Goal: Submit feedback/report problem

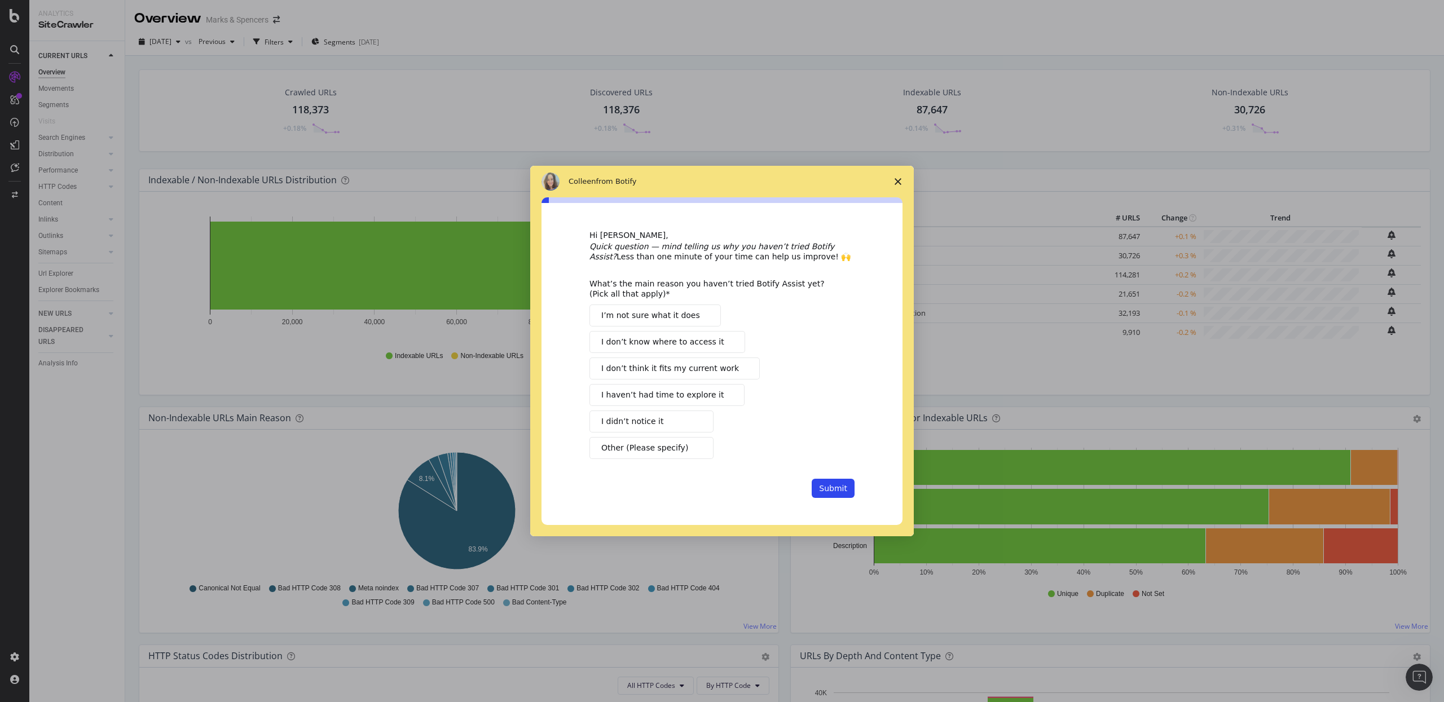
click at [685, 318] on span "I’m not sure what it does" at bounding box center [650, 316] width 99 height 12
click at [697, 398] on span "I haven’t had time to explore it" at bounding box center [662, 395] width 122 height 12
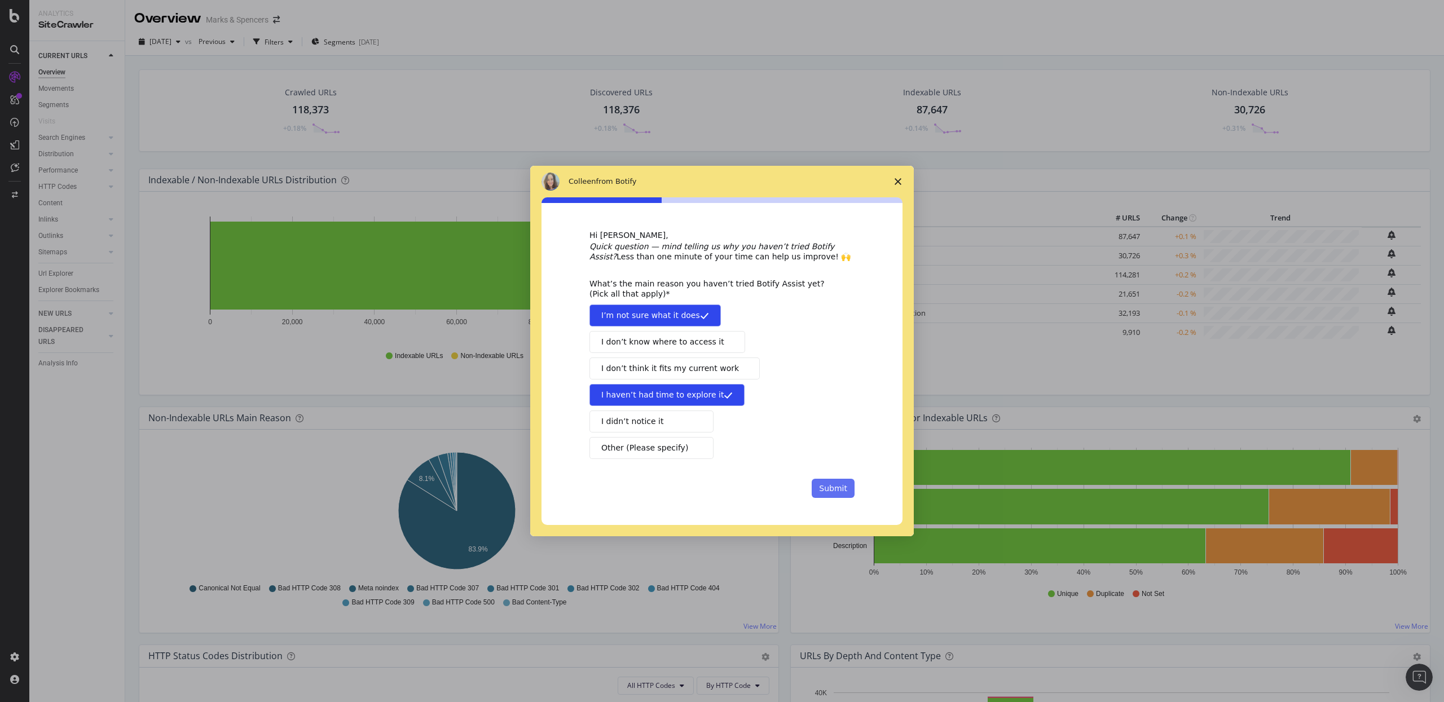
click at [844, 496] on button "Submit" at bounding box center [833, 488] width 43 height 19
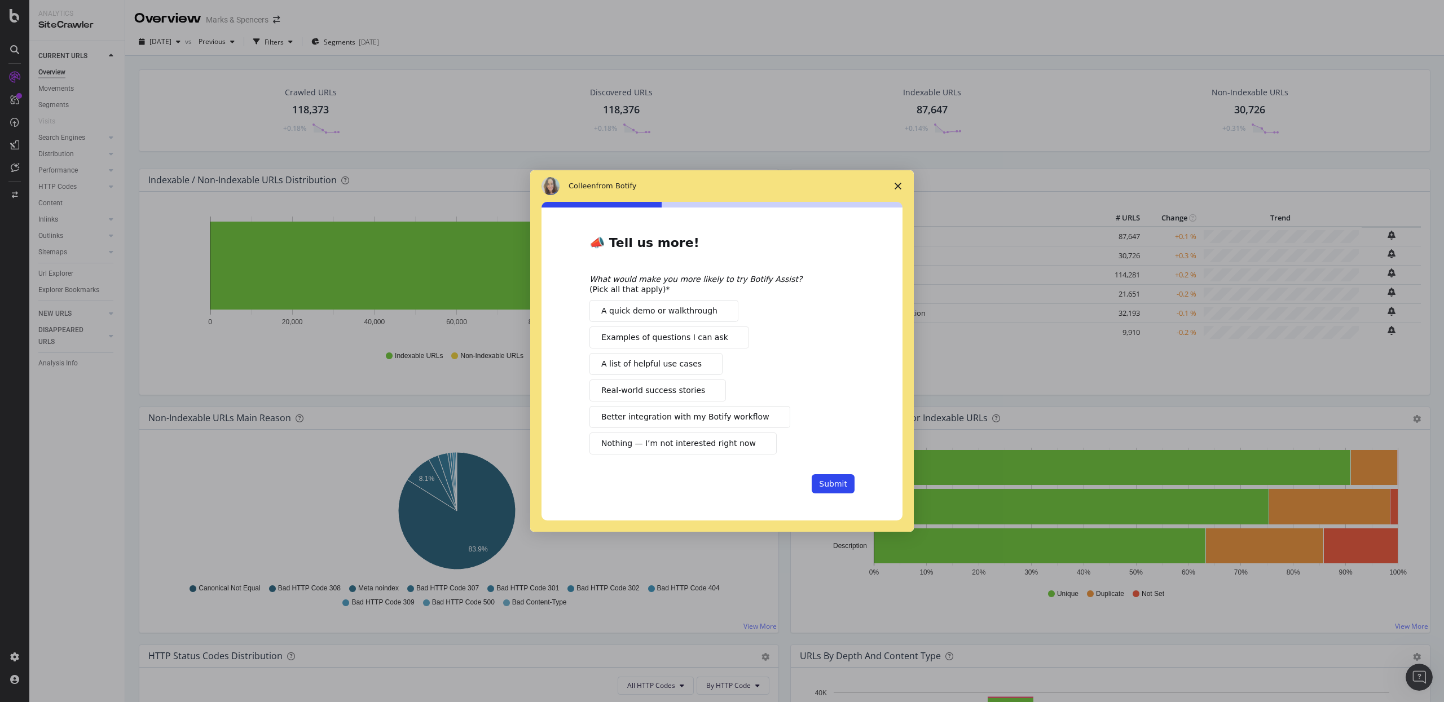
click at [736, 414] on span "Better integration with my Botify workflow" at bounding box center [685, 417] width 168 height 12
click at [828, 476] on button "Submit" at bounding box center [833, 483] width 43 height 19
click at [831, 494] on button "Submit" at bounding box center [833, 483] width 43 height 19
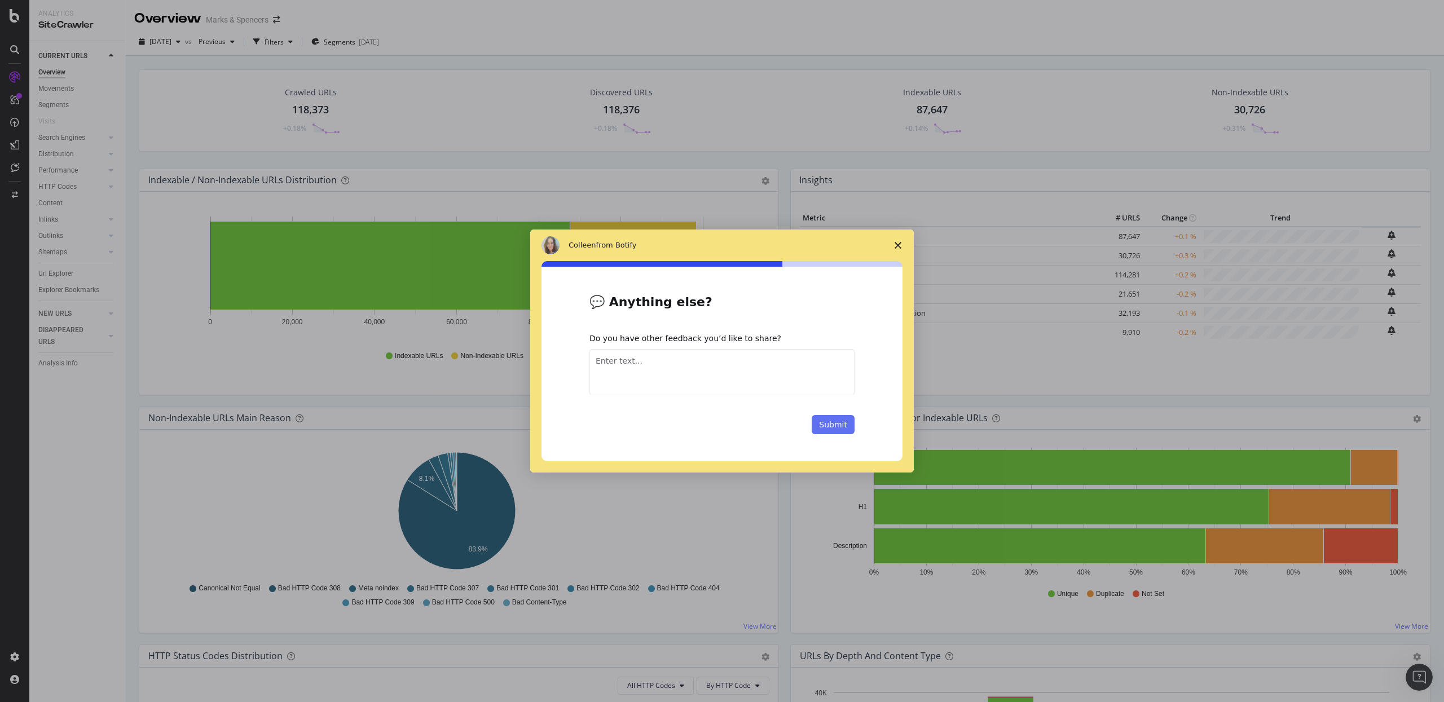
click at [844, 423] on button "Submit" at bounding box center [833, 424] width 43 height 19
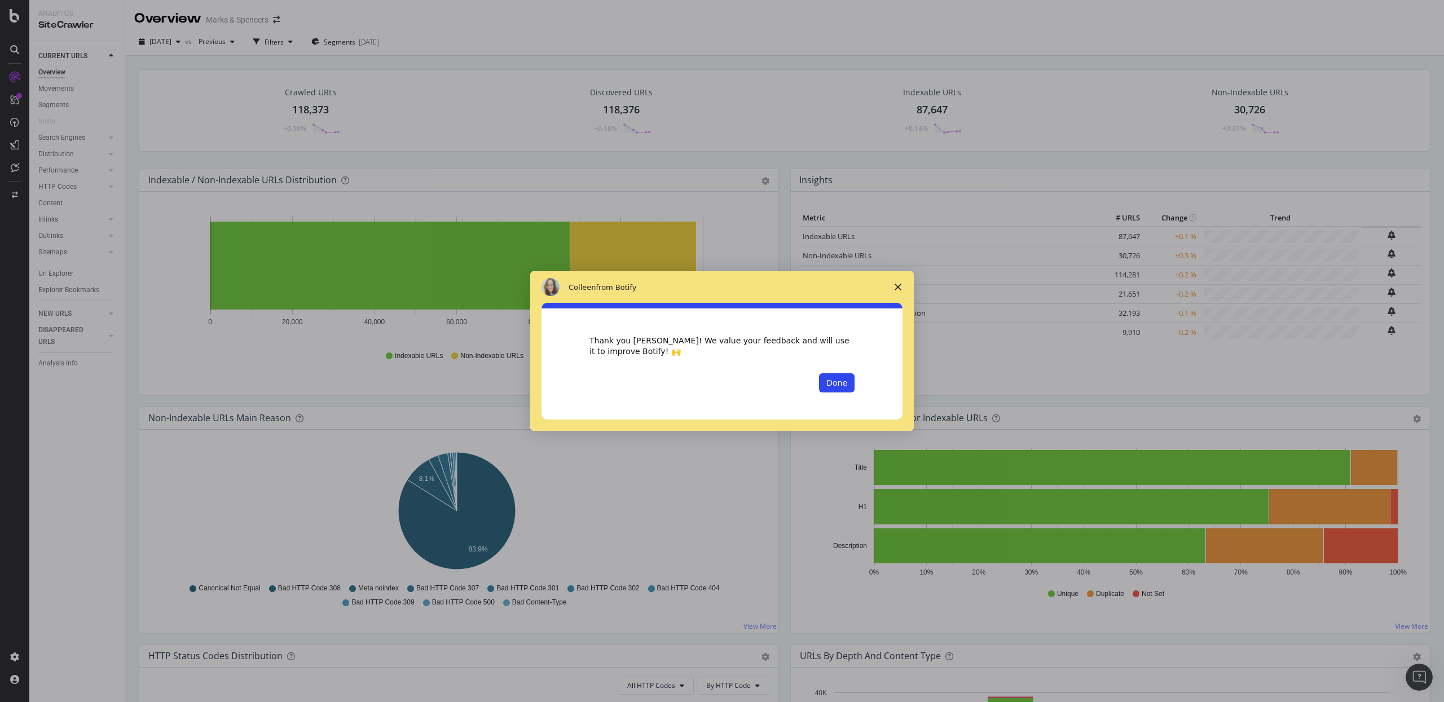
click at [902, 286] on span "Close survey" at bounding box center [898, 287] width 32 height 32
